Goal: Task Accomplishment & Management: Complete application form

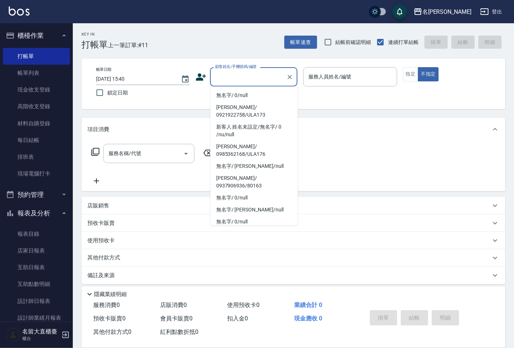
click at [241, 97] on li "無名字/ 0/null" at bounding box center [253, 95] width 87 height 12
type input "無名字/ 0/null"
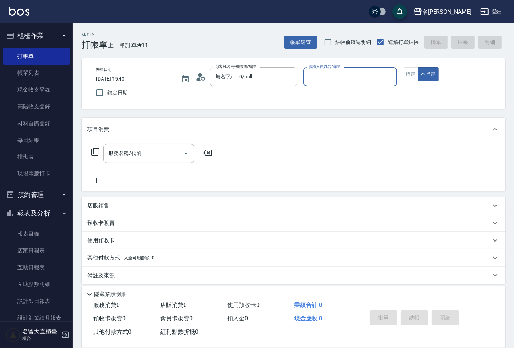
drag, startPoint x: 344, startPoint y: 79, endPoint x: 347, endPoint y: 84, distance: 6.2
click at [344, 79] on input "服務人員姓名/編號" at bounding box center [349, 77] width 87 height 13
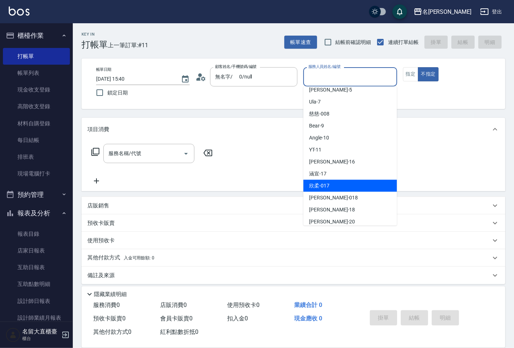
scroll to position [81, 0]
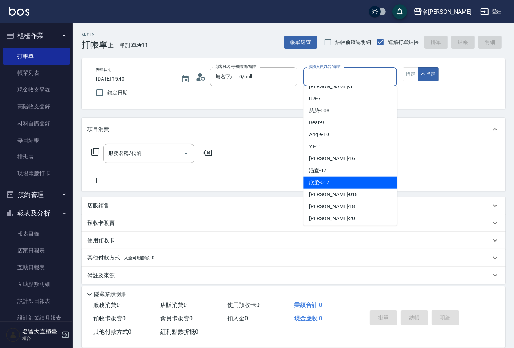
click at [348, 178] on div "欣柔 -017" at bounding box center [349, 183] width 93 height 12
type input "欣柔-017"
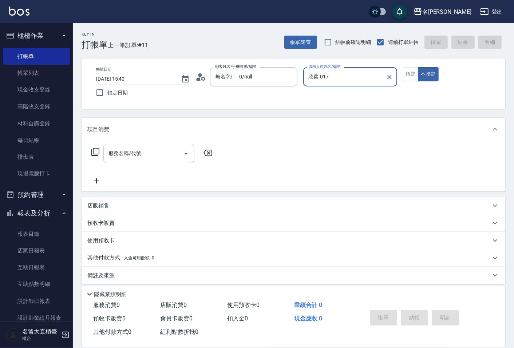
click at [168, 155] on input "服務名稱/代號" at bounding box center [143, 153] width 73 height 13
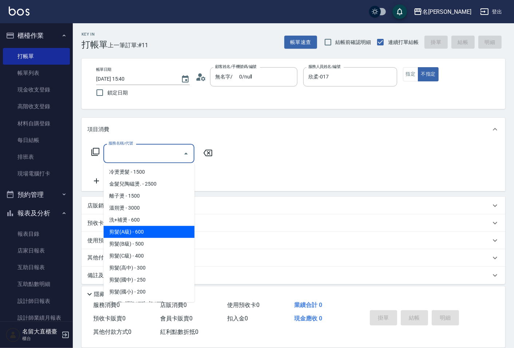
click at [150, 228] on span "剪髮(A級) - 600" at bounding box center [148, 232] width 91 height 12
type input "剪髮(A級)(301)"
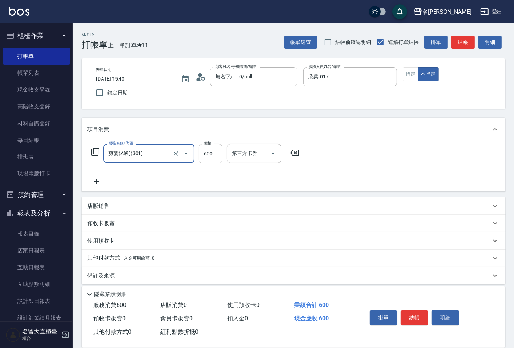
click at [206, 160] on input "600" at bounding box center [211, 154] width 24 height 20
type input "100"
click at [97, 183] on icon at bounding box center [96, 181] width 18 height 9
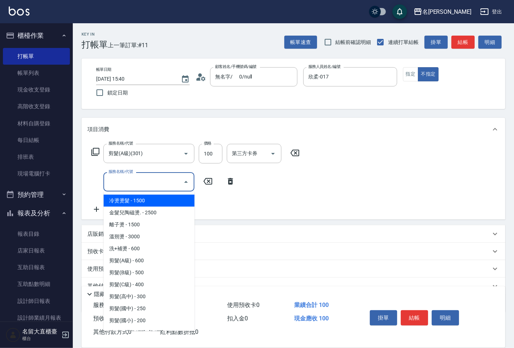
click at [110, 182] on input "服務名稱/代號" at bounding box center [143, 182] width 73 height 13
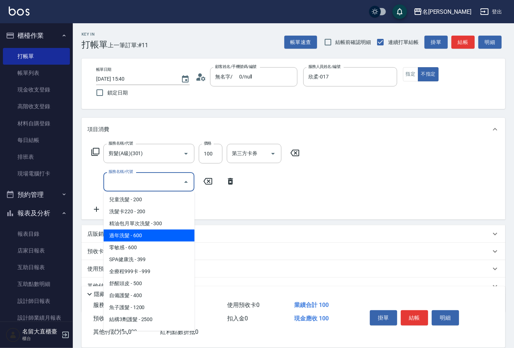
scroll to position [242, 0]
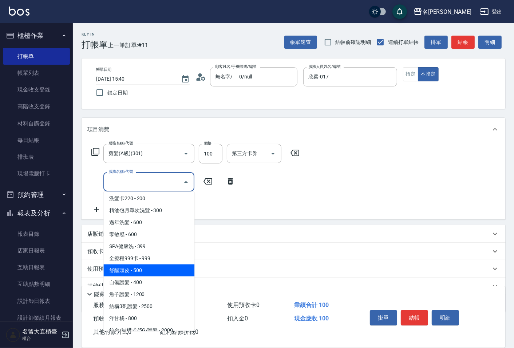
click at [137, 271] on span "舒醒頭皮 - 500" at bounding box center [148, 271] width 91 height 12
type input "舒醒頭皮(517)"
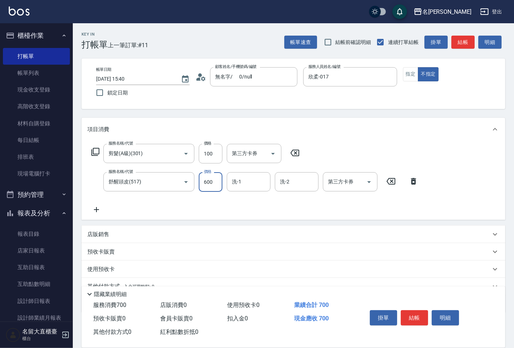
type input "600"
click at [103, 211] on icon at bounding box center [96, 209] width 18 height 9
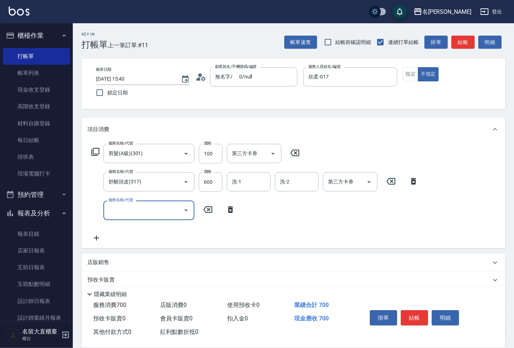
click at [115, 210] on input "服務名稱/代號" at bounding box center [143, 210] width 73 height 13
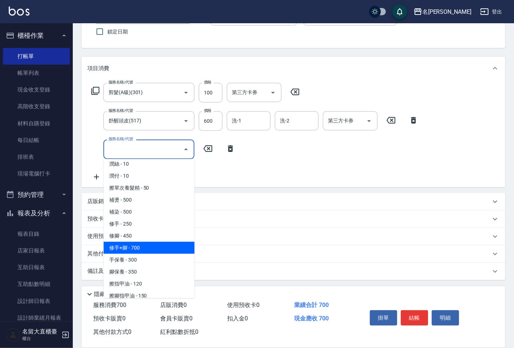
scroll to position [624, 0]
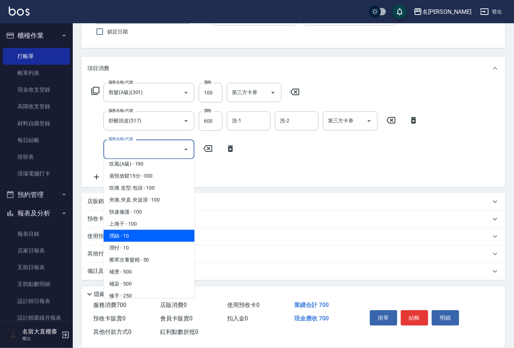
click at [131, 230] on span "潤絲 - 10" at bounding box center [148, 236] width 91 height 12
type input "潤絲(802)"
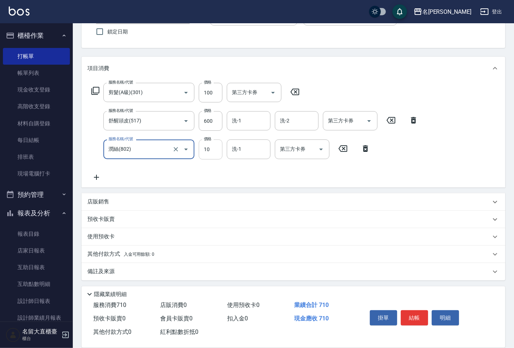
click at [205, 153] on input "10" at bounding box center [211, 150] width 24 height 20
type input "20"
click at [331, 201] on div "店販銷售" at bounding box center [288, 202] width 403 height 8
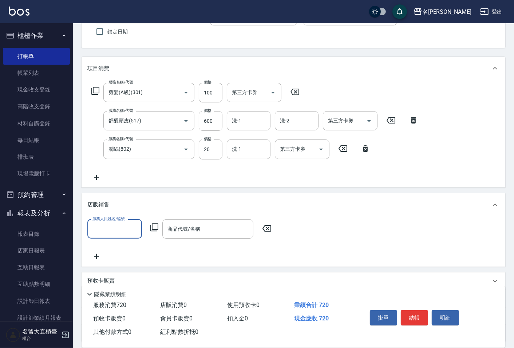
scroll to position [0, 0]
click at [410, 312] on button "結帳" at bounding box center [413, 318] width 27 height 15
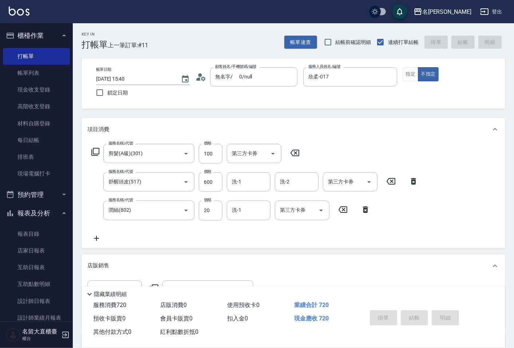
type input "[DATE] 17:01"
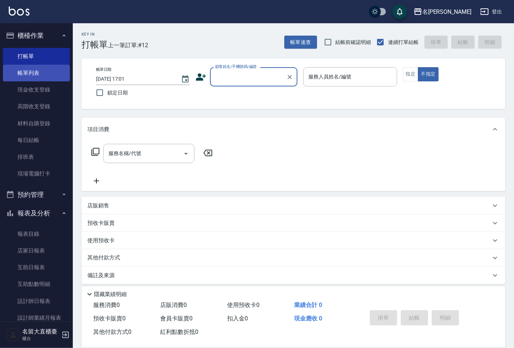
click at [20, 71] on link "帳單列表" at bounding box center [36, 73] width 67 height 17
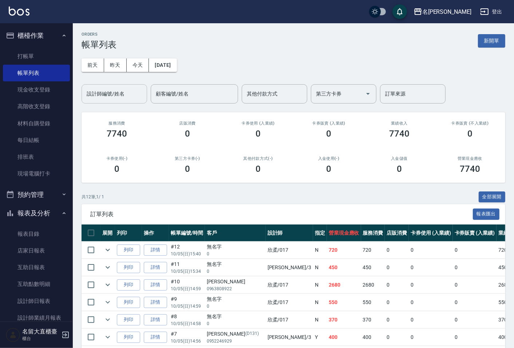
click at [117, 100] on input "設計師編號/姓名" at bounding box center [114, 94] width 59 height 13
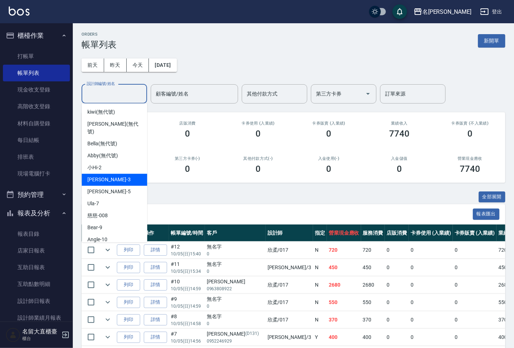
click at [114, 176] on div "[PERSON_NAME]3" at bounding box center [113, 180] width 65 height 12
type input "[PERSON_NAME]3"
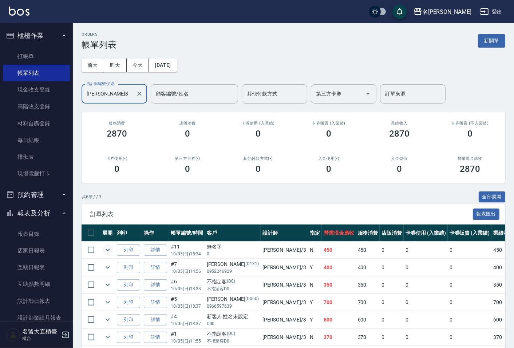
click at [106, 248] on icon "expand row" at bounding box center [107, 250] width 9 height 9
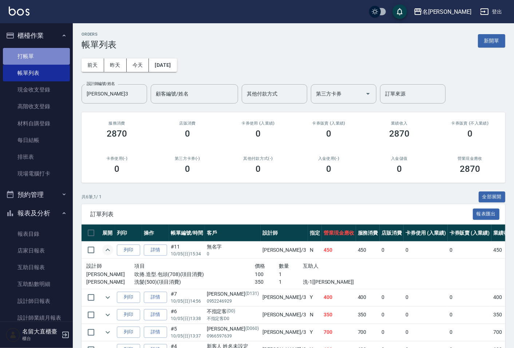
click at [37, 56] on link "打帳單" at bounding box center [36, 56] width 67 height 17
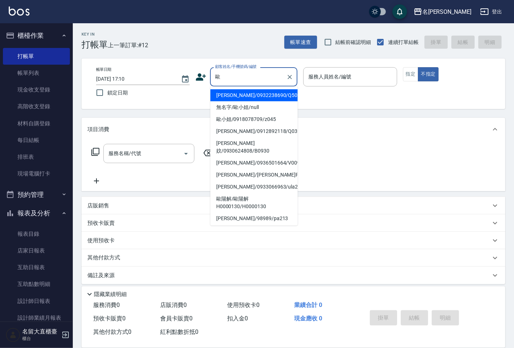
type input "[PERSON_NAME]/0932238690/Q501"
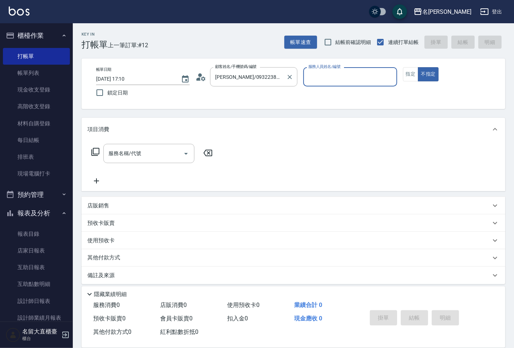
type input "Bear-9"
click at [418, 67] on button "不指定" at bounding box center [428, 74] width 20 height 14
type button "false"
click at [339, 78] on input "Bear-9" at bounding box center [344, 77] width 76 height 13
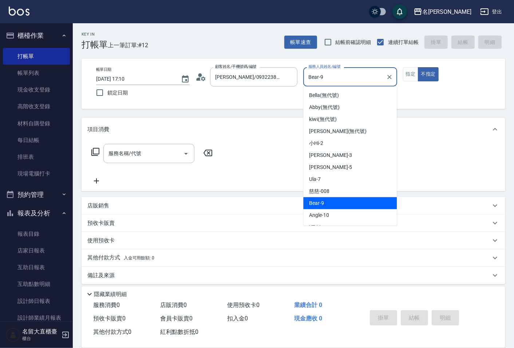
click at [339, 78] on input "Bear-9" at bounding box center [344, 77] width 76 height 13
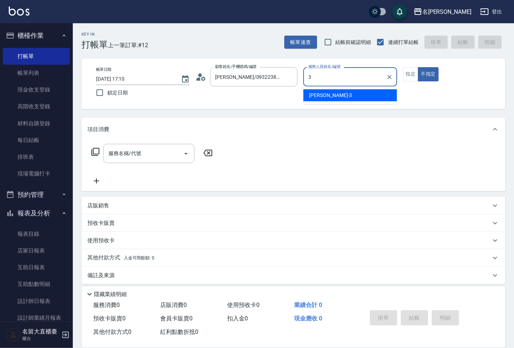
type input "[PERSON_NAME]3"
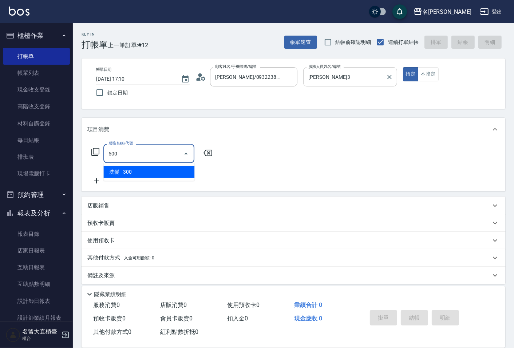
type input "洗髮(500)"
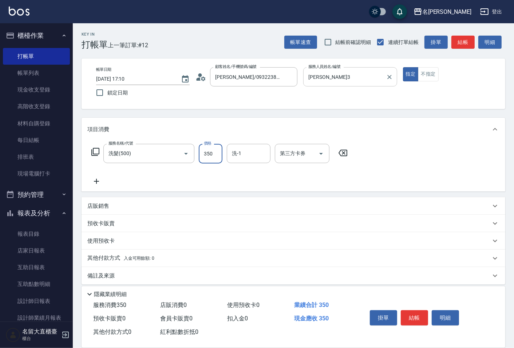
type input "350"
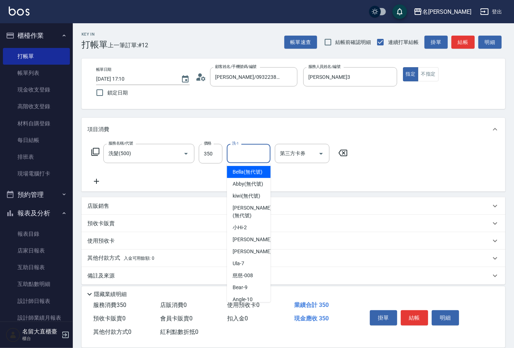
click at [253, 157] on input "洗-1" at bounding box center [248, 153] width 37 height 13
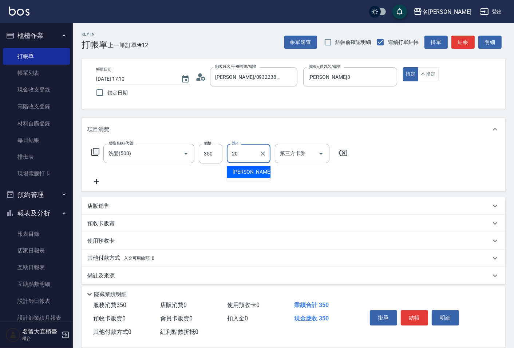
type input "詩雅-20"
click at [459, 38] on button "結帳" at bounding box center [462, 42] width 23 height 13
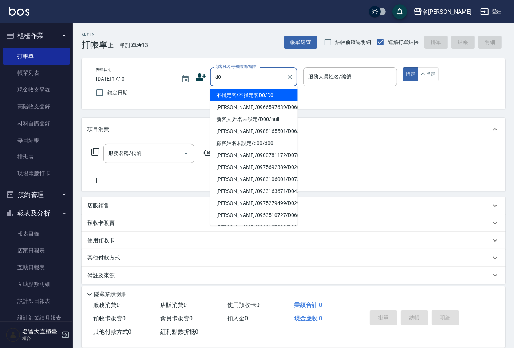
type input "不指定客/不指定客D0/D0"
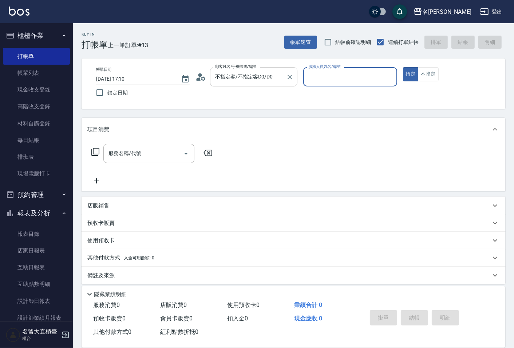
type input "[PERSON_NAME]3"
click at [403, 67] on button "指定" at bounding box center [411, 74] width 16 height 14
type button "true"
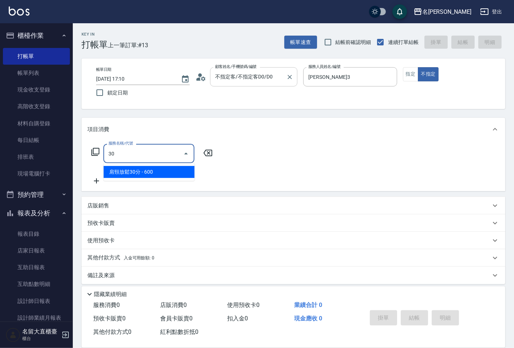
type input "303"
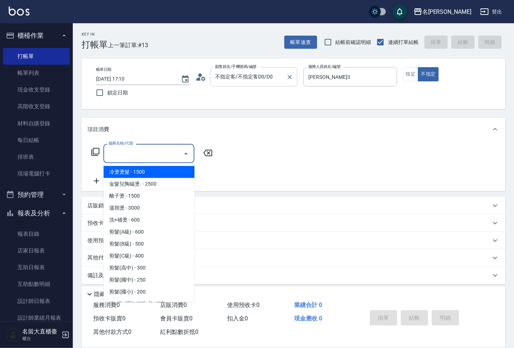
type input "5"
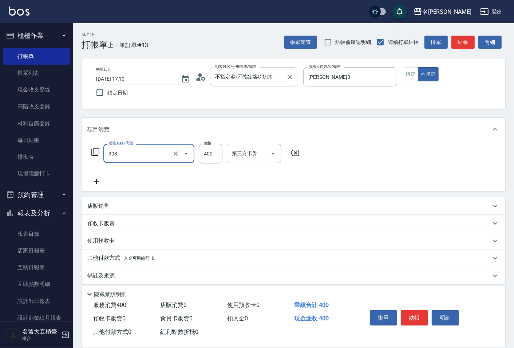
type input "剪髮(C級)(303)"
type input "350"
click at [422, 316] on button "結帳" at bounding box center [413, 318] width 27 height 15
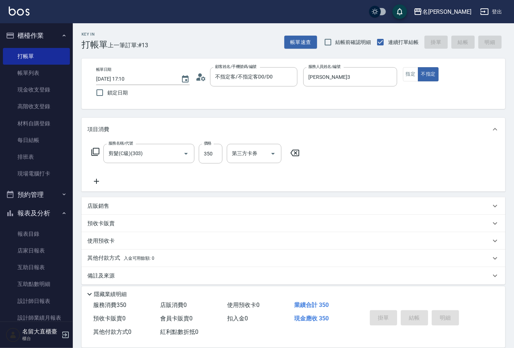
type input "[DATE] 17:11"
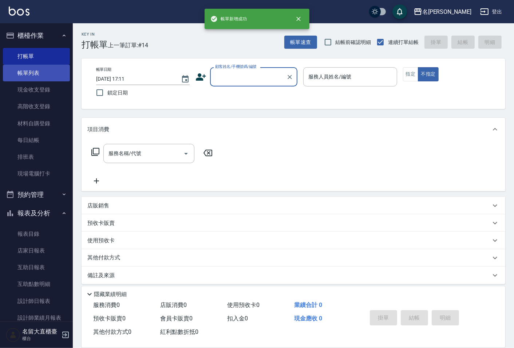
click at [28, 73] on link "帳單列表" at bounding box center [36, 73] width 67 height 17
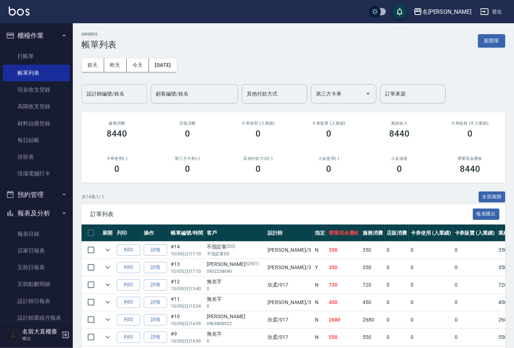
click at [115, 100] on div "設計師編號/姓名" at bounding box center [113, 93] width 65 height 19
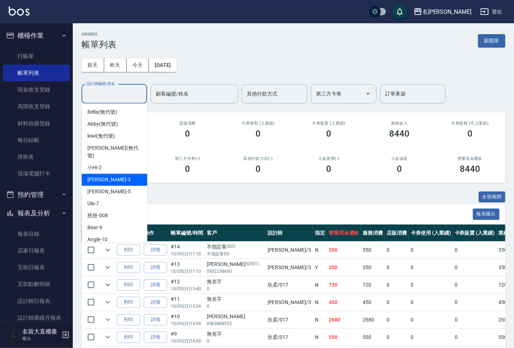
click at [115, 174] on div "[PERSON_NAME]3" at bounding box center [113, 180] width 65 height 12
type input "[PERSON_NAME]3"
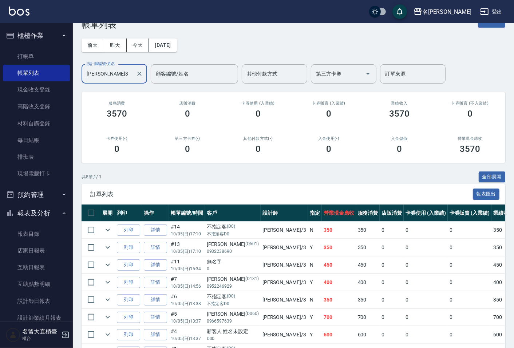
scroll to position [40, 0]
